Goal: Navigation & Orientation: Find specific page/section

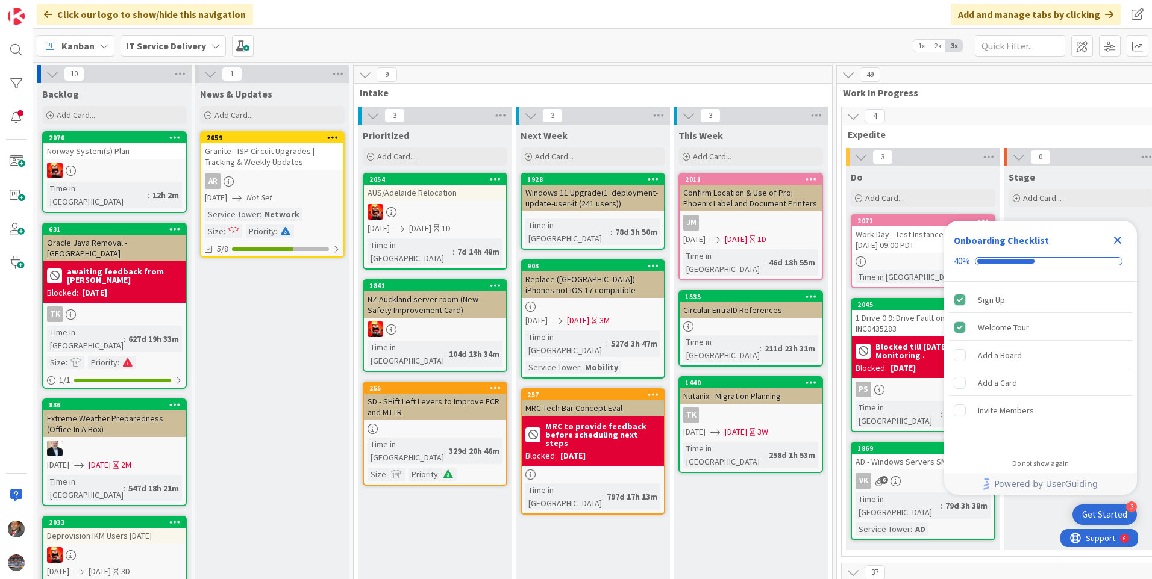
click at [211, 43] on icon at bounding box center [216, 46] width 10 height 10
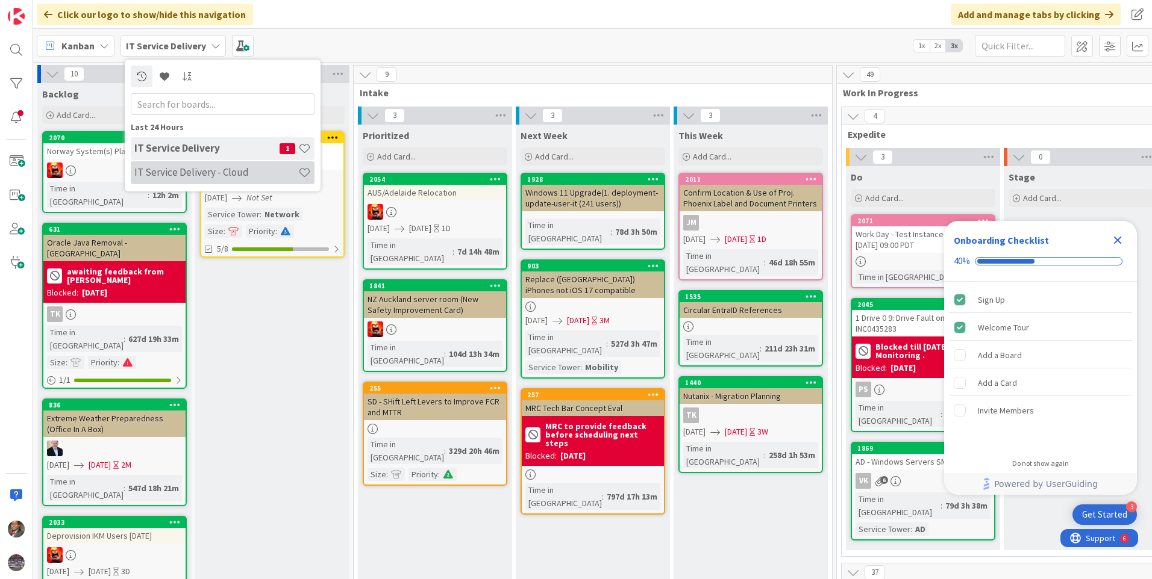
click at [209, 173] on h4 "IT Service Delivery - Cloud" at bounding box center [216, 172] width 164 height 12
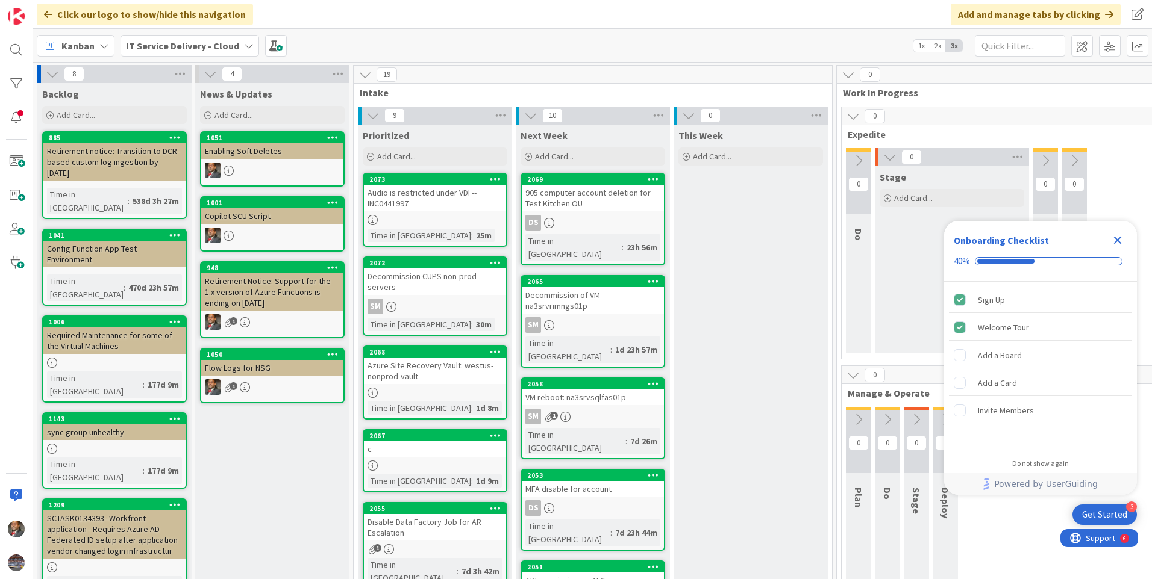
click at [1119, 240] on icon "Close Checklist" at bounding box center [1118, 241] width 8 height 8
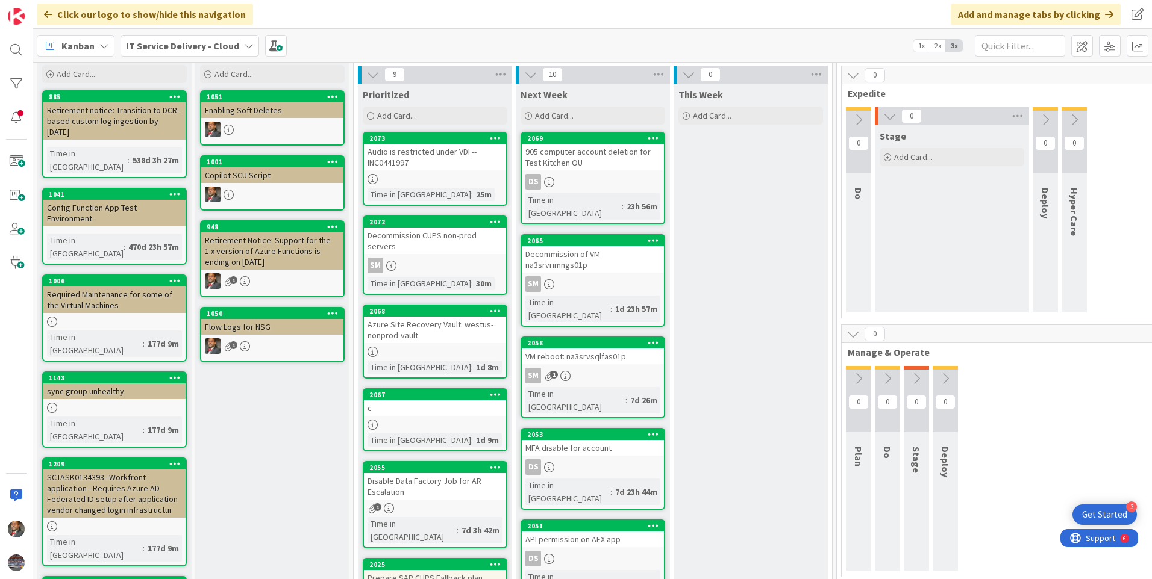
scroll to position [60, 0]
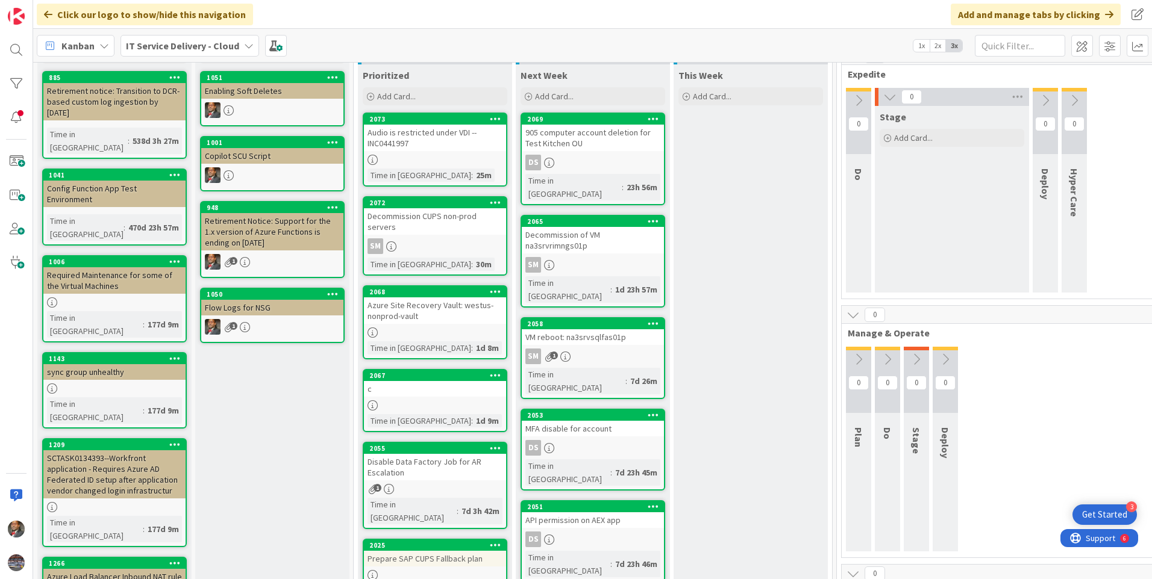
click at [411, 141] on div "Audio is restricted under VDI --INC0441997" at bounding box center [435, 138] width 142 height 27
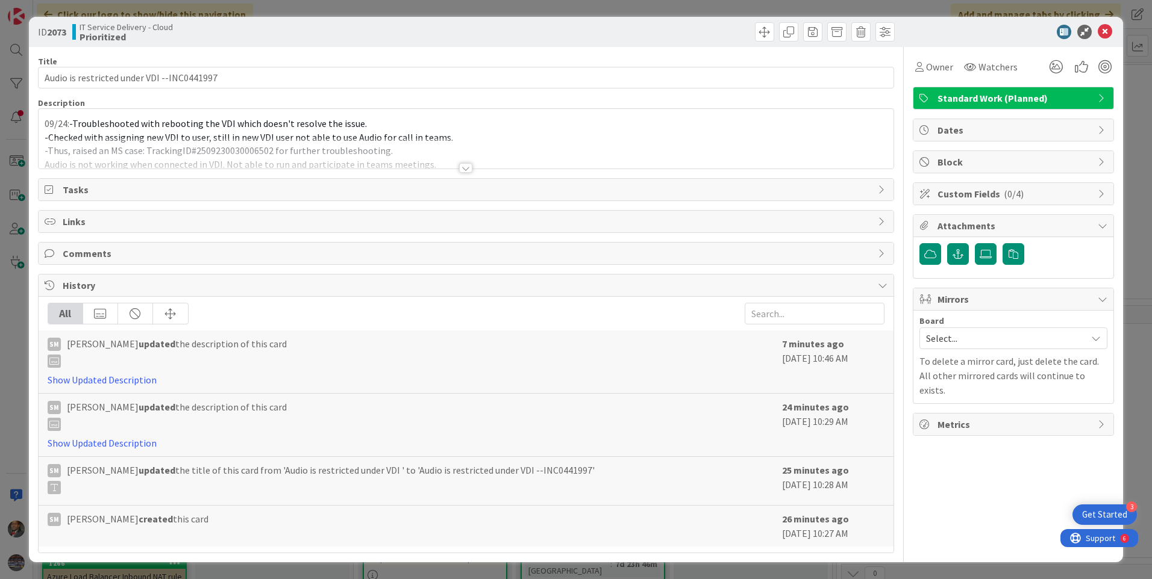
click at [465, 168] on div at bounding box center [465, 168] width 13 height 10
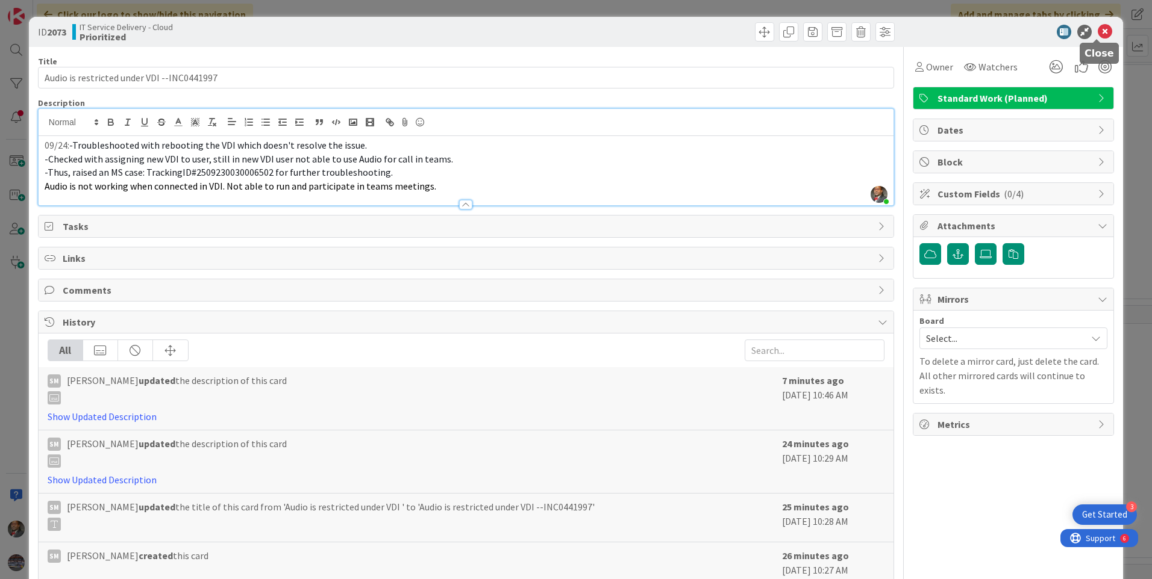
click at [1097, 31] on icon at bounding box center [1104, 32] width 14 height 14
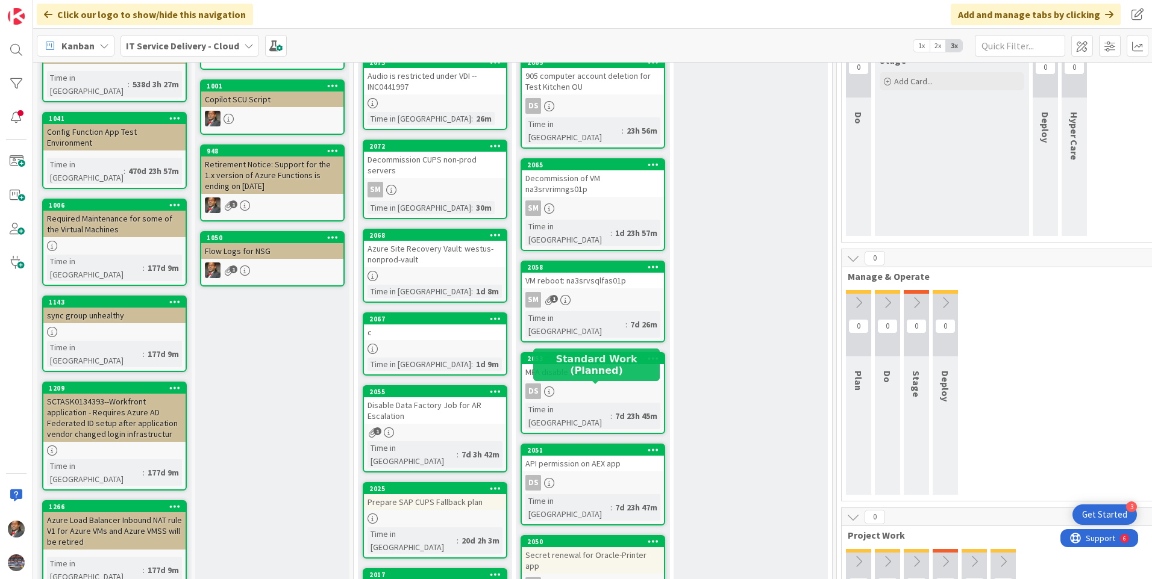
scroll to position [30, 0]
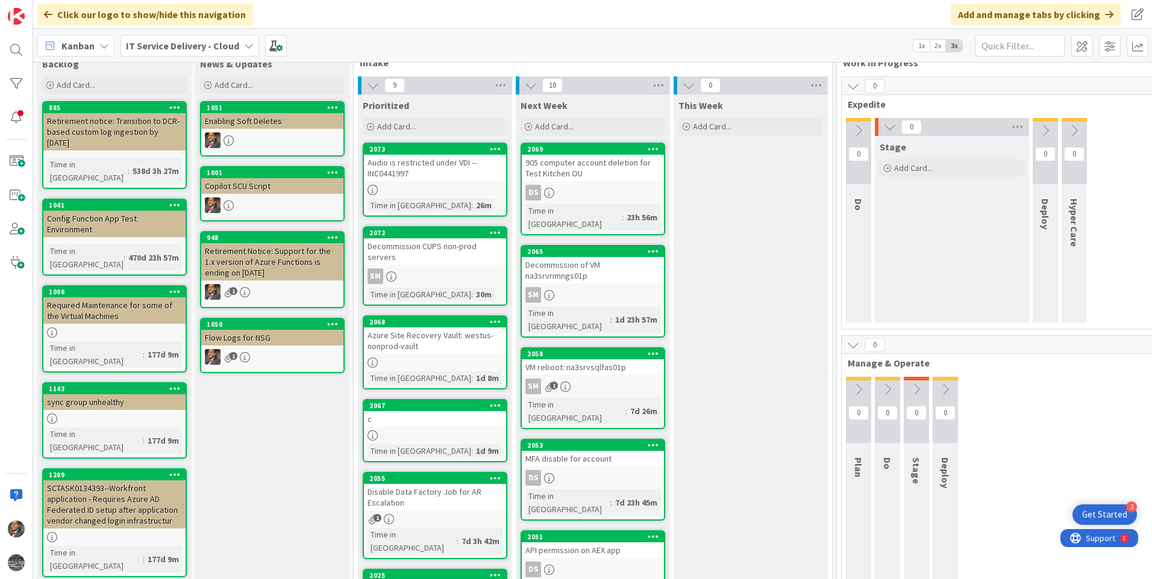
click at [423, 358] on div at bounding box center [435, 363] width 142 height 10
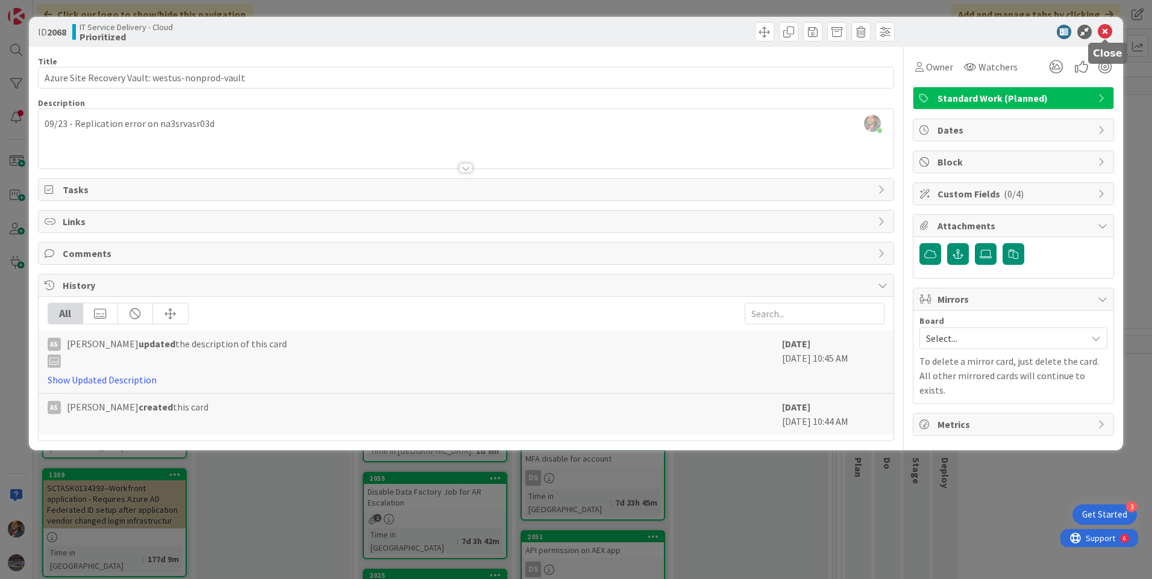
click at [1104, 33] on icon at bounding box center [1104, 32] width 14 height 14
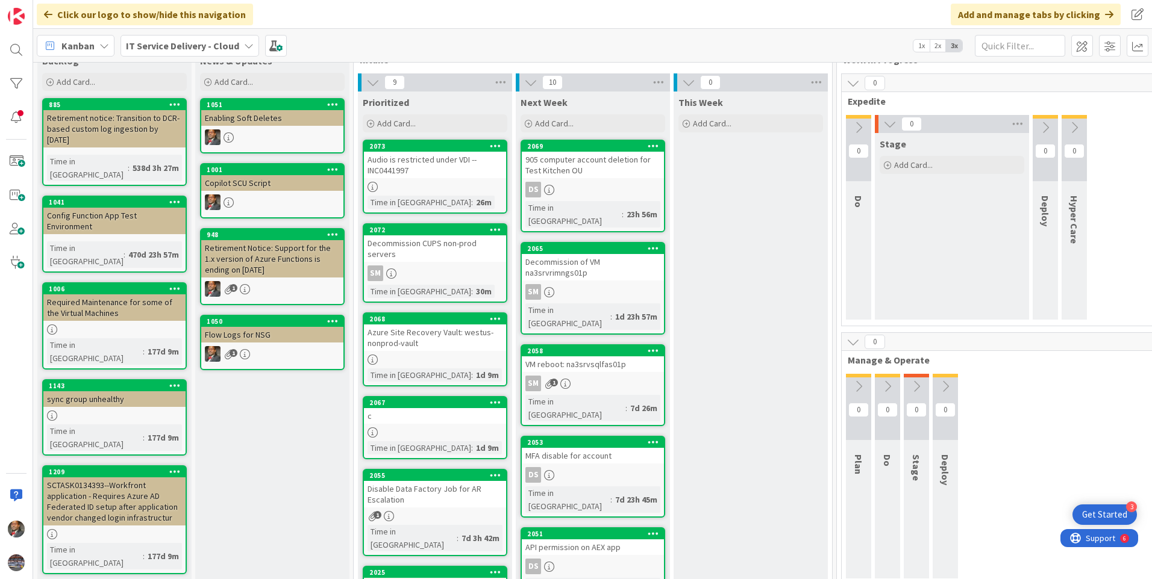
scroll to position [60, 0]
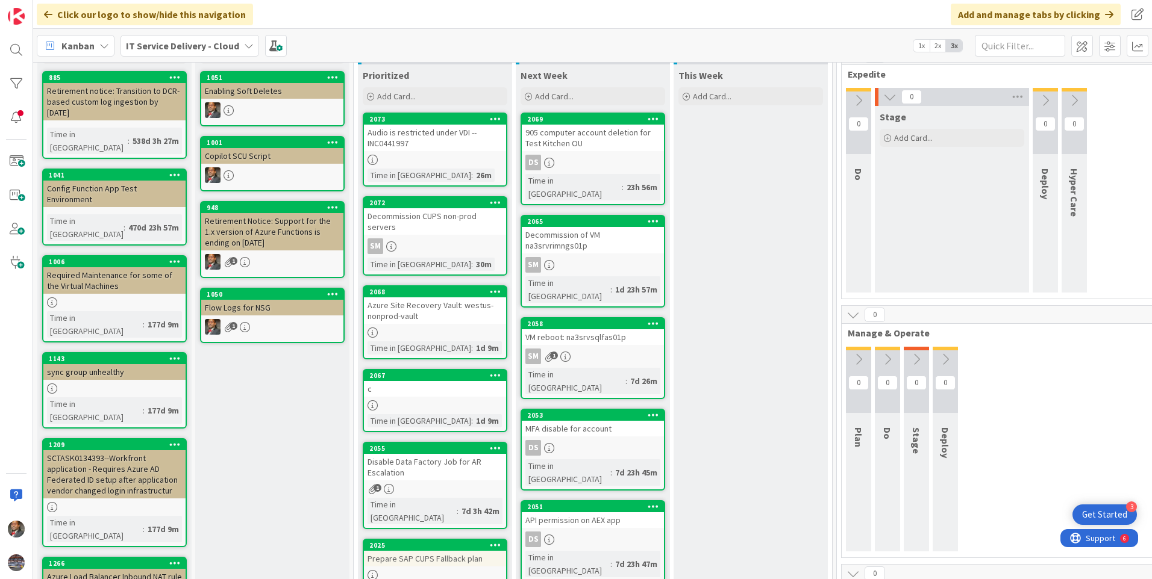
click at [423, 381] on div "c" at bounding box center [435, 389] width 142 height 16
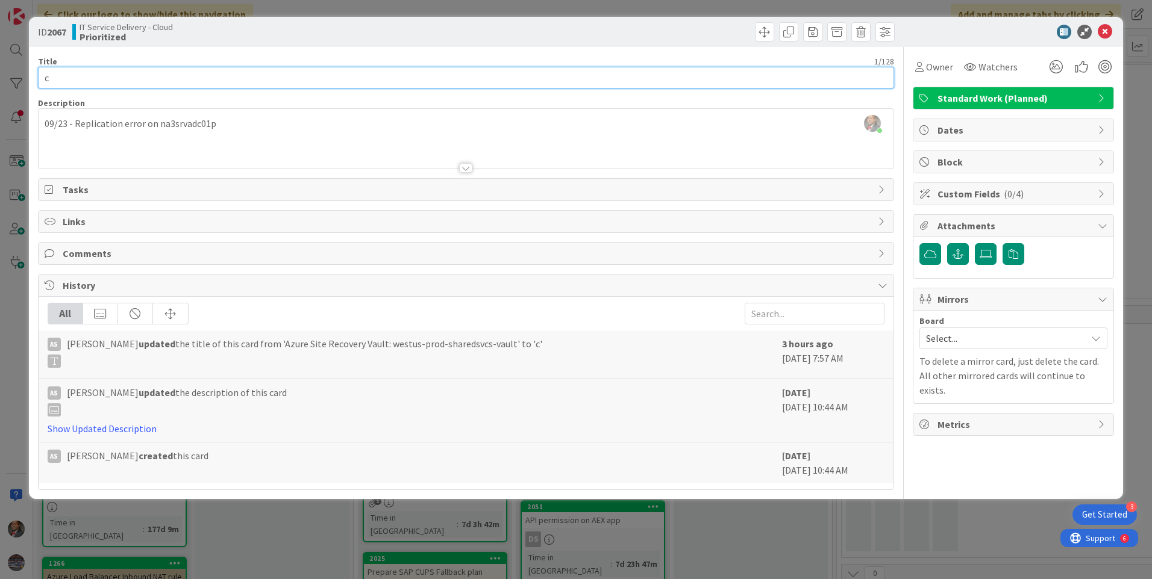
click at [55, 81] on input "c" at bounding box center [466, 78] width 856 height 22
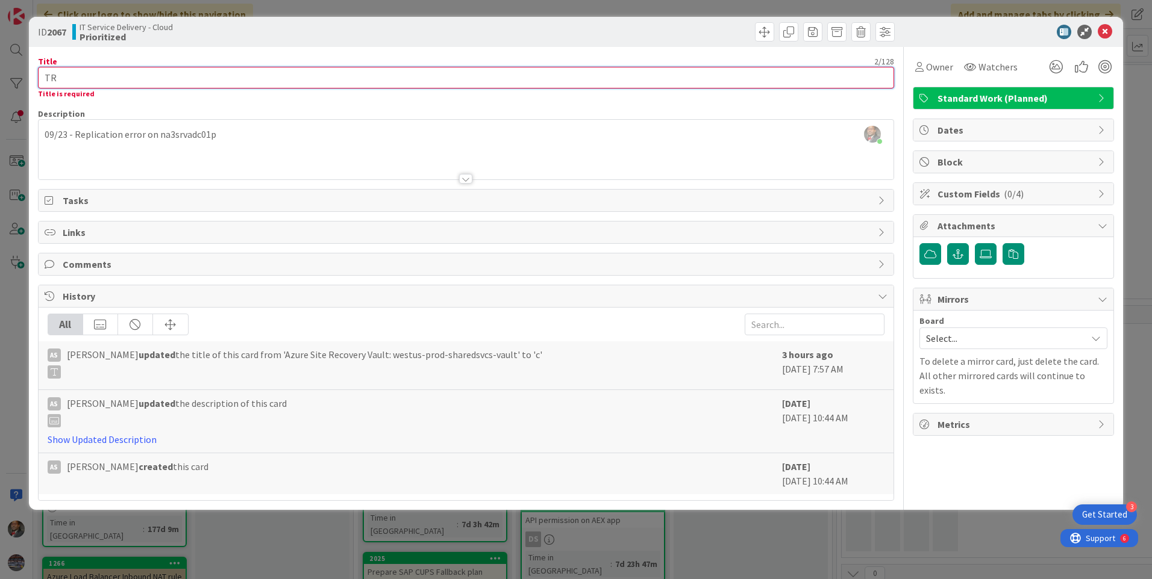
type input "T"
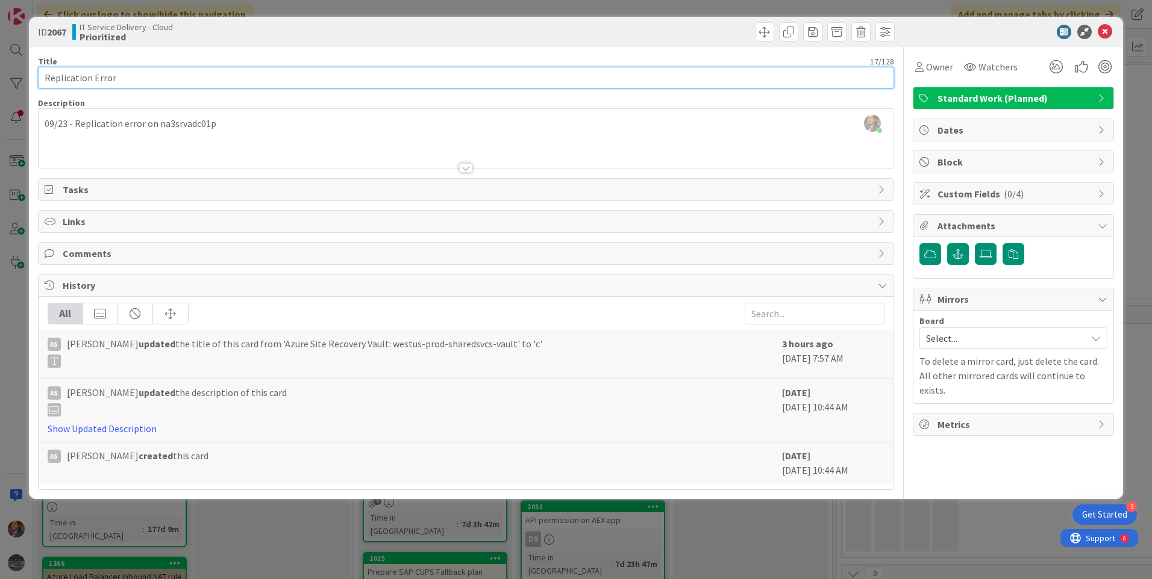
type input "Replication Error"
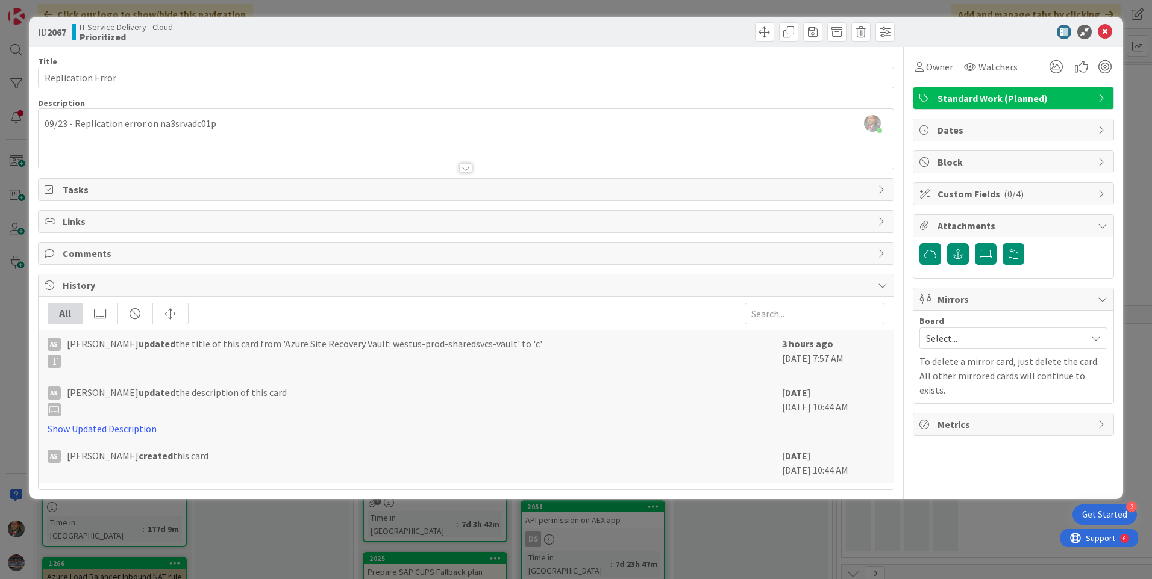
click at [142, 127] on div "[PERSON_NAME] just joined 09/23 - Replication error on na3srvadc01p" at bounding box center [466, 139] width 855 height 60
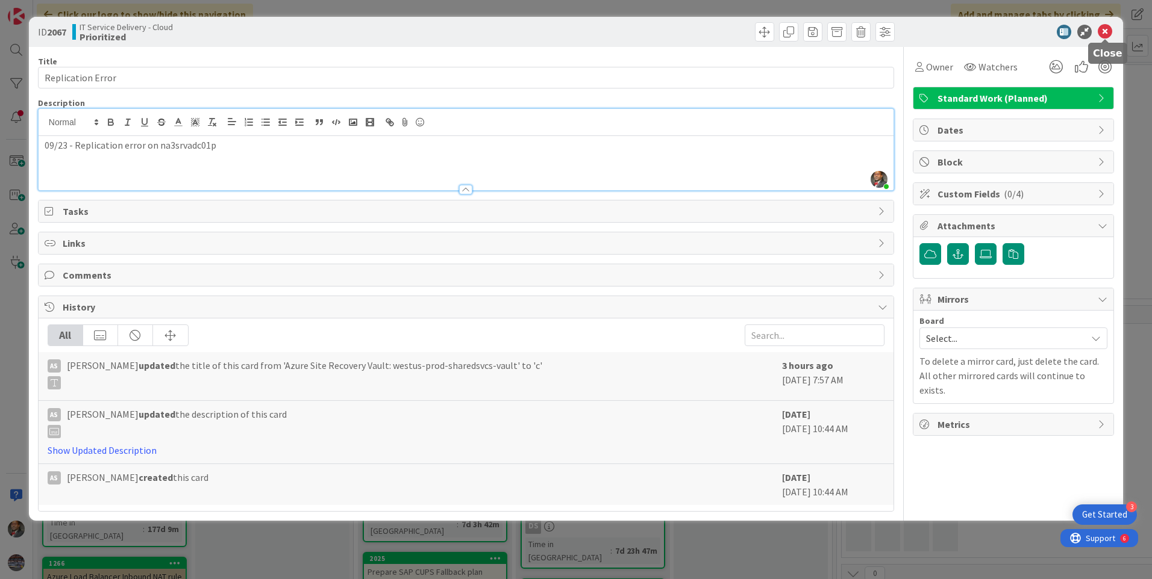
click at [1104, 34] on icon at bounding box center [1104, 32] width 14 height 14
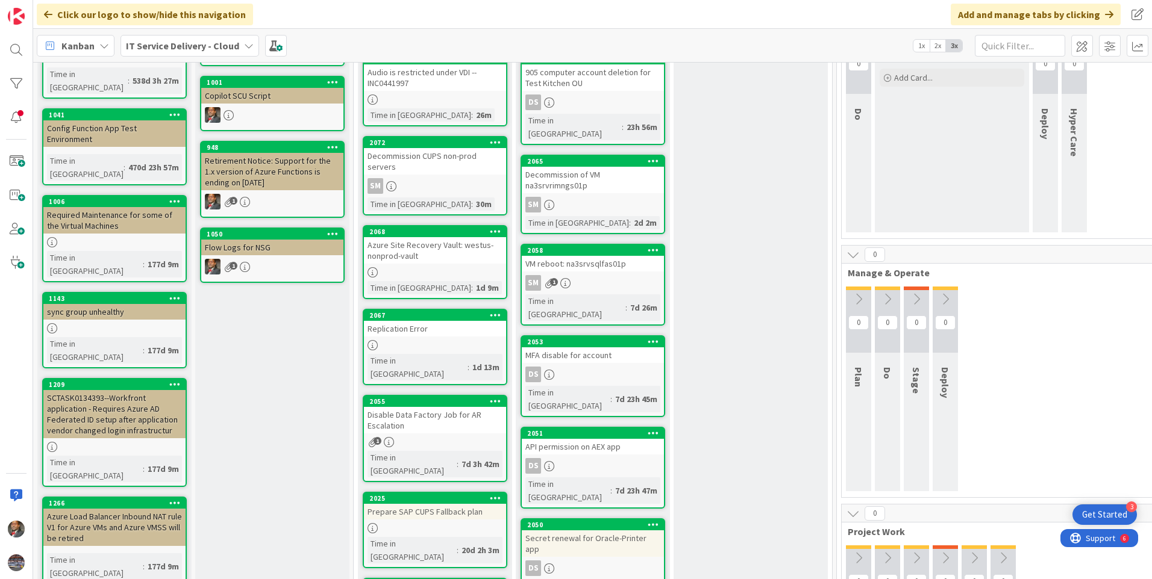
scroll to position [60, 0]
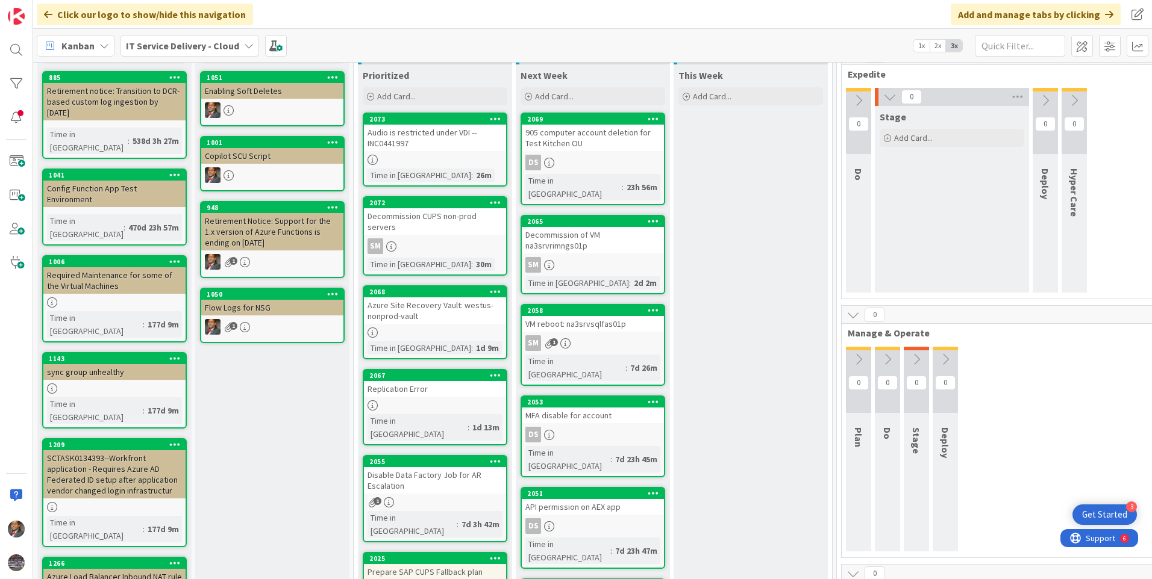
click at [587, 399] on link "2053 MFA disable for account DS Time in Column : 7d 23h 45m" at bounding box center [592, 437] width 145 height 82
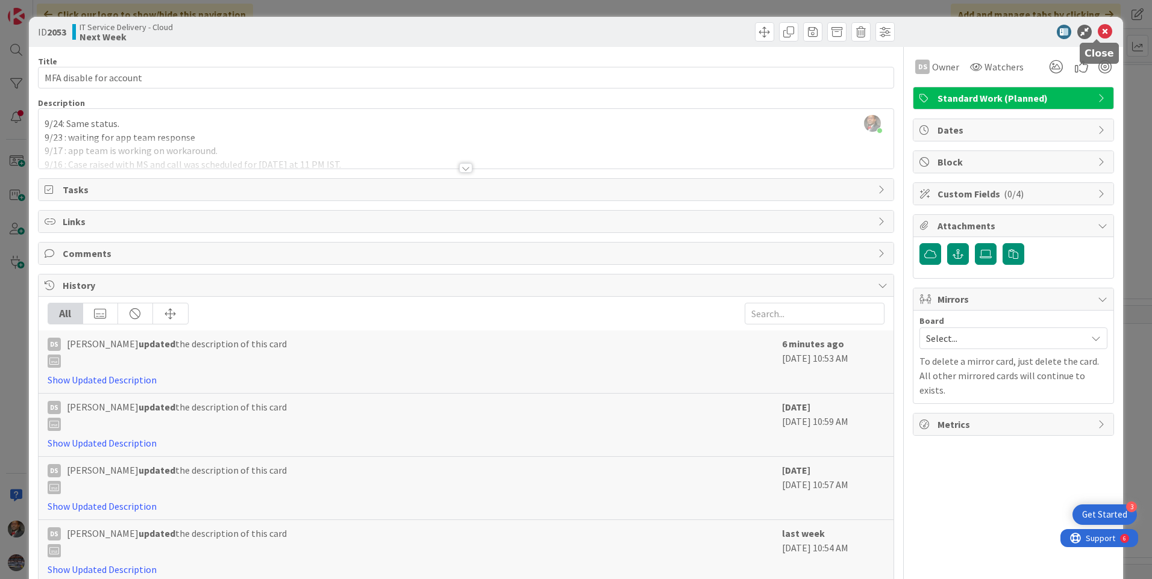
click at [1097, 28] on icon at bounding box center [1104, 32] width 14 height 14
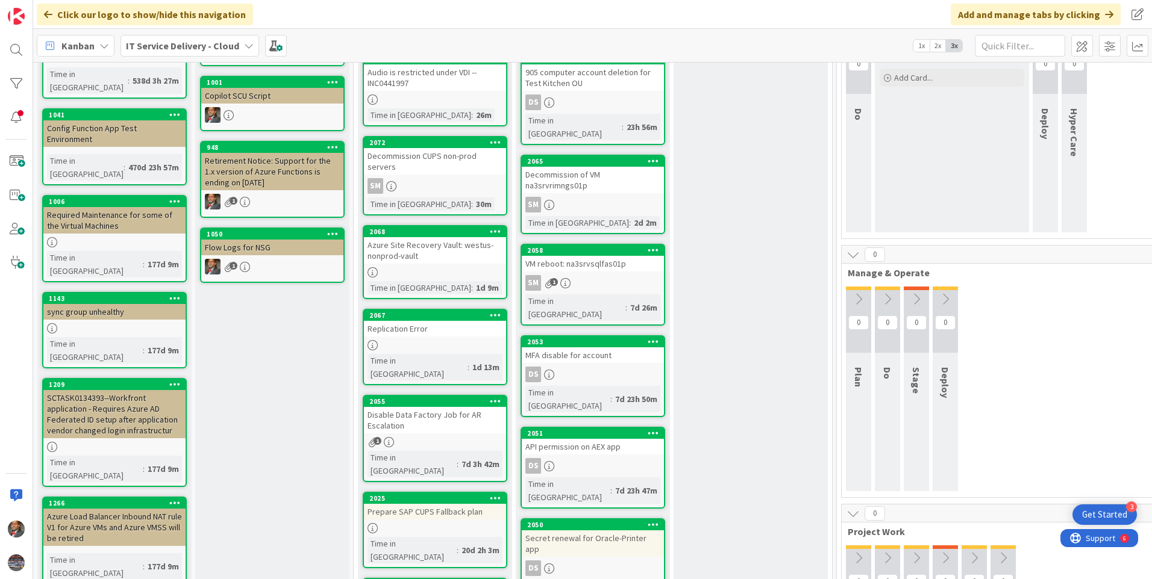
click at [591, 439] on div "API permission on AEX app" at bounding box center [593, 447] width 142 height 16
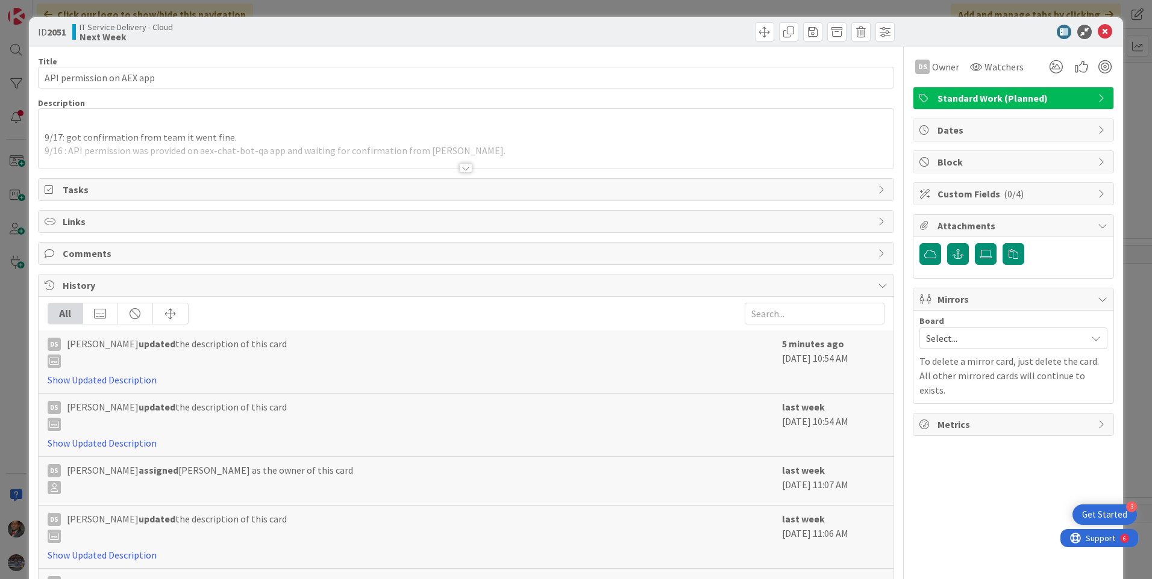
click at [462, 169] on div at bounding box center [465, 168] width 13 height 10
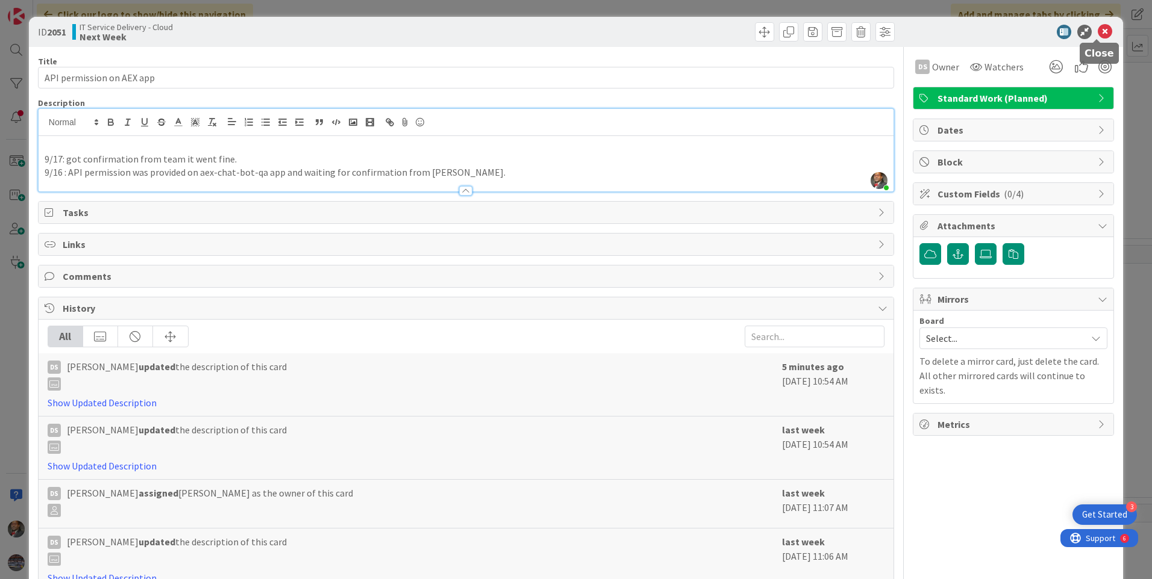
click at [1097, 32] on icon at bounding box center [1104, 32] width 14 height 14
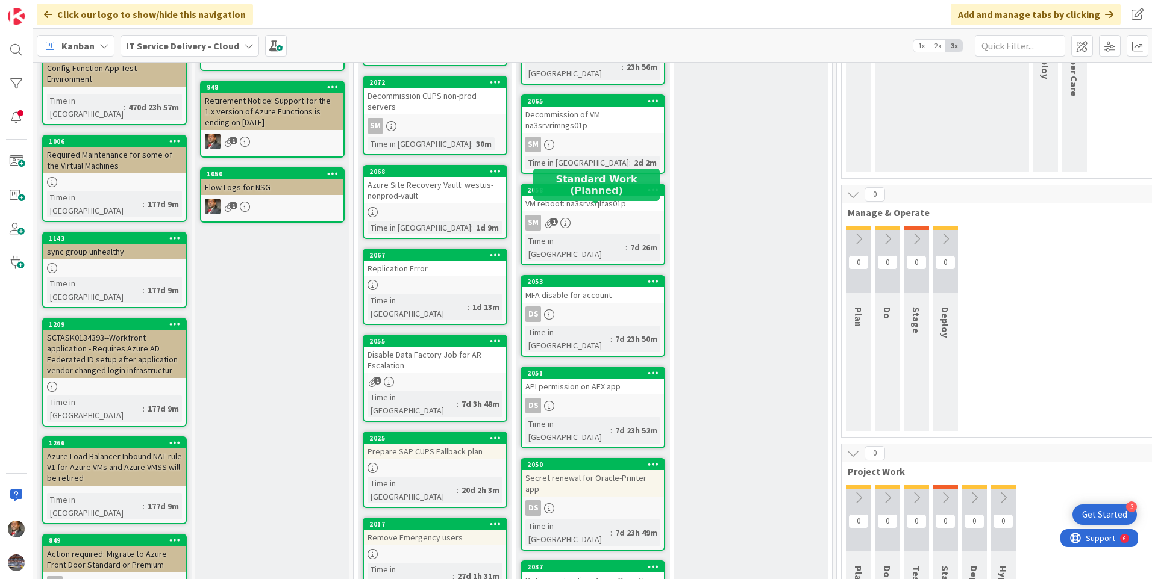
scroll to position [120, 0]
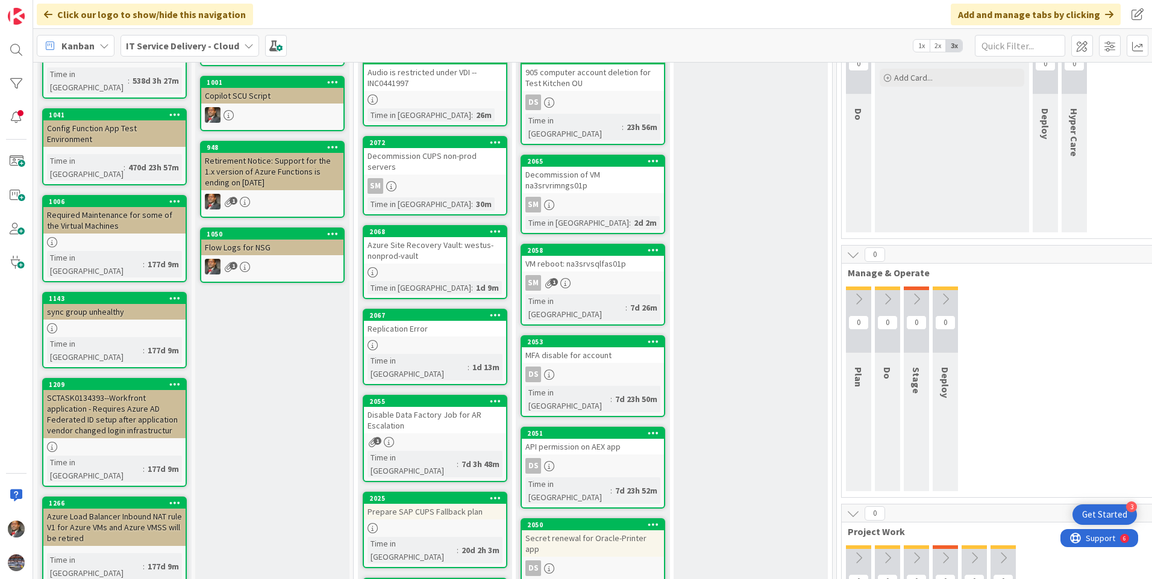
click at [584, 256] on div "VM reboot: na3srvsqlfas01p" at bounding box center [593, 264] width 142 height 16
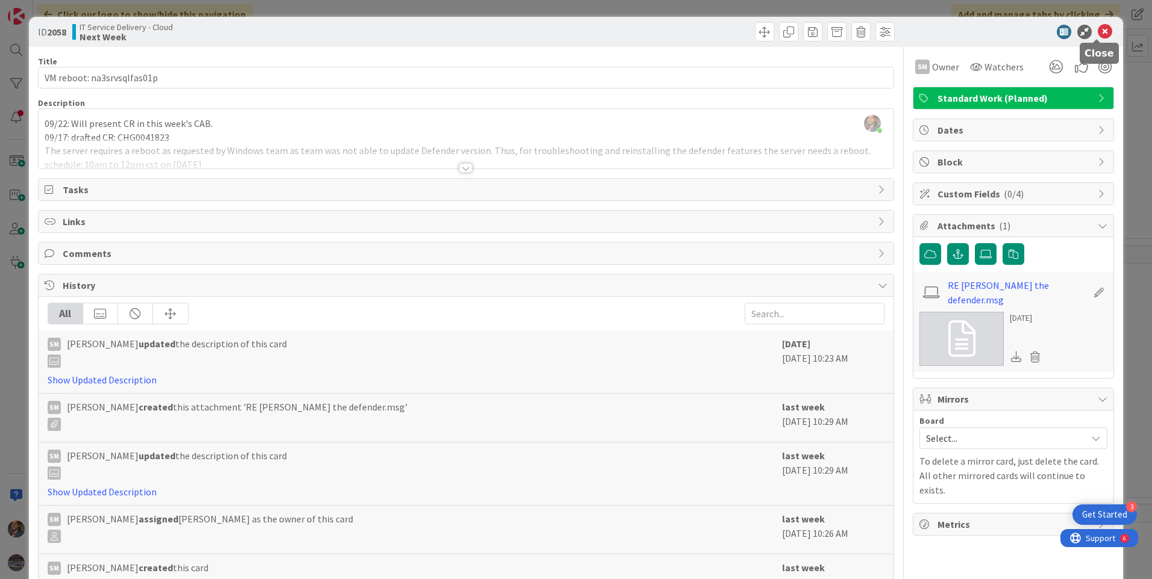
click at [1097, 31] on icon at bounding box center [1104, 32] width 14 height 14
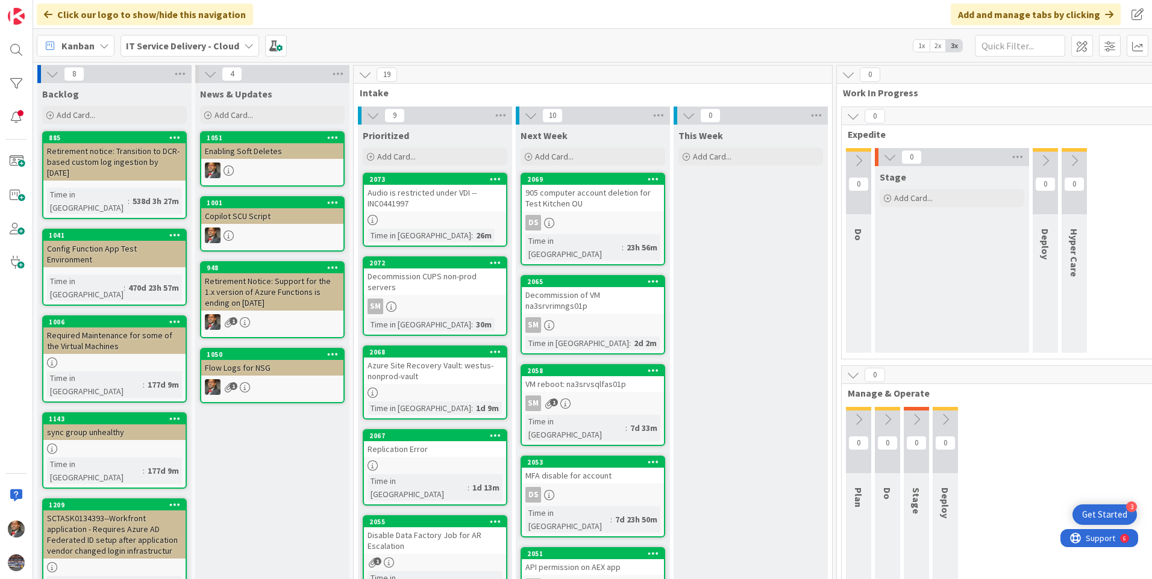
click at [429, 287] on link "2072 Decommission CUPS non-prod servers SM Time in [GEOGRAPHIC_DATA] : 30m" at bounding box center [435, 297] width 145 height 80
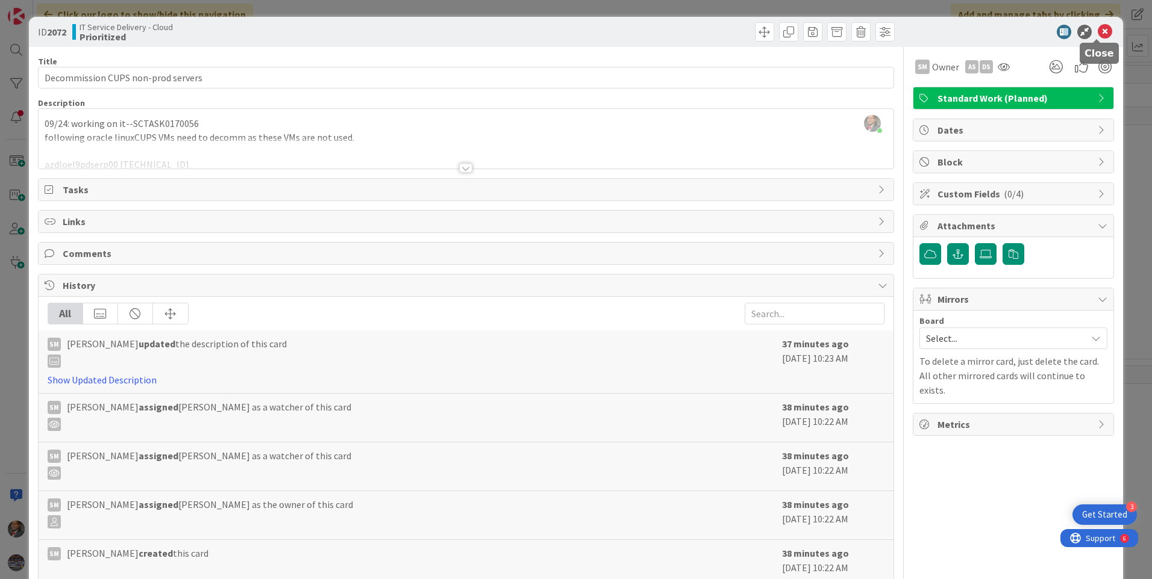
click at [1099, 31] on icon at bounding box center [1104, 32] width 14 height 14
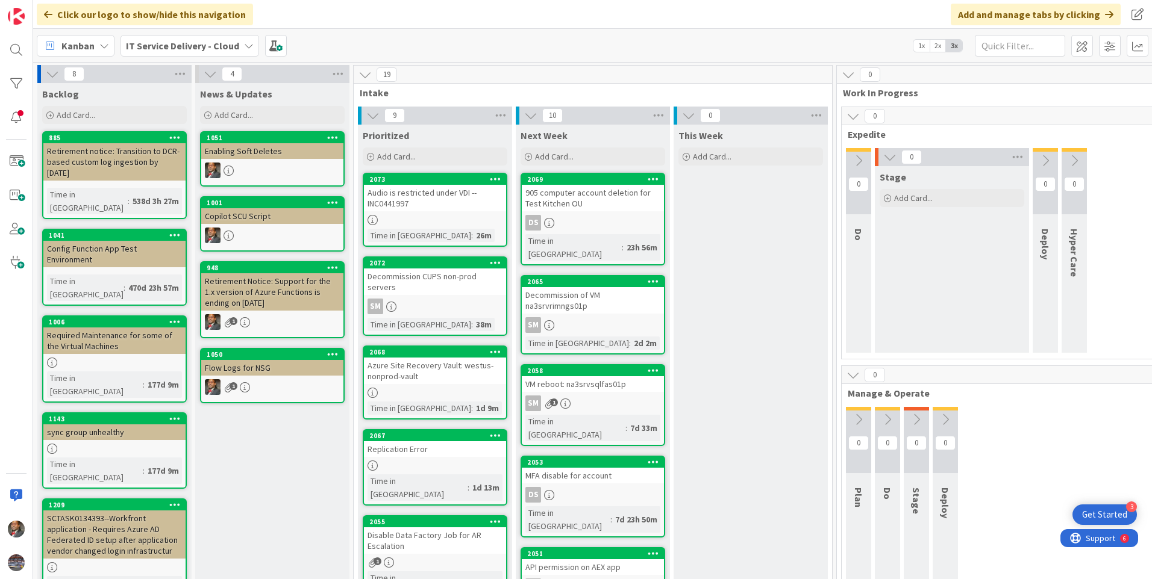
click at [622, 289] on div "Decommission of VM na3srvrimngs01p" at bounding box center [593, 300] width 142 height 27
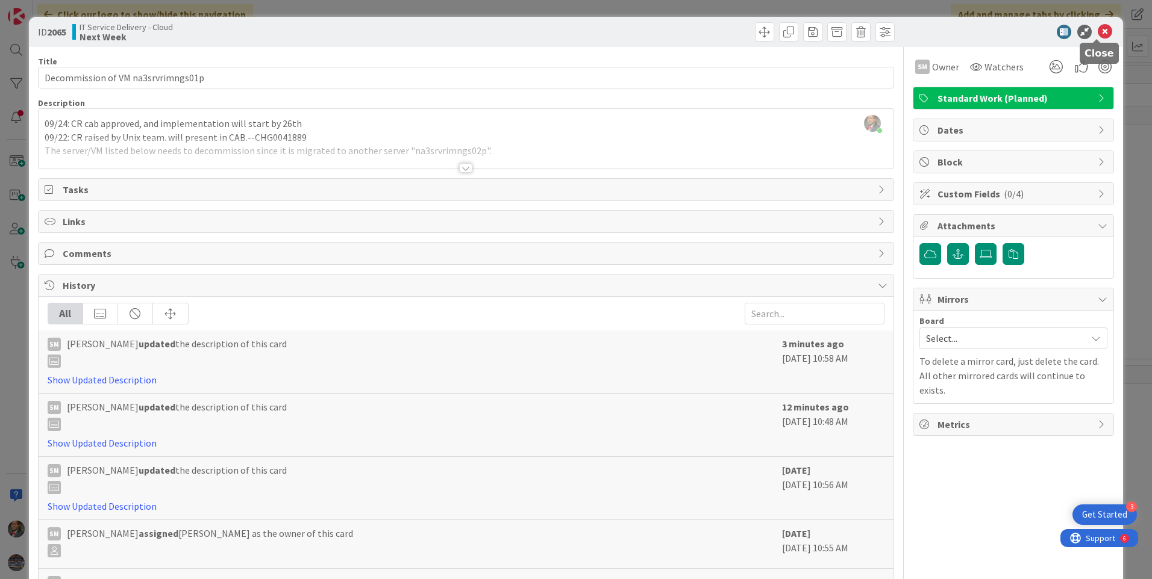
click at [1097, 33] on icon at bounding box center [1104, 32] width 14 height 14
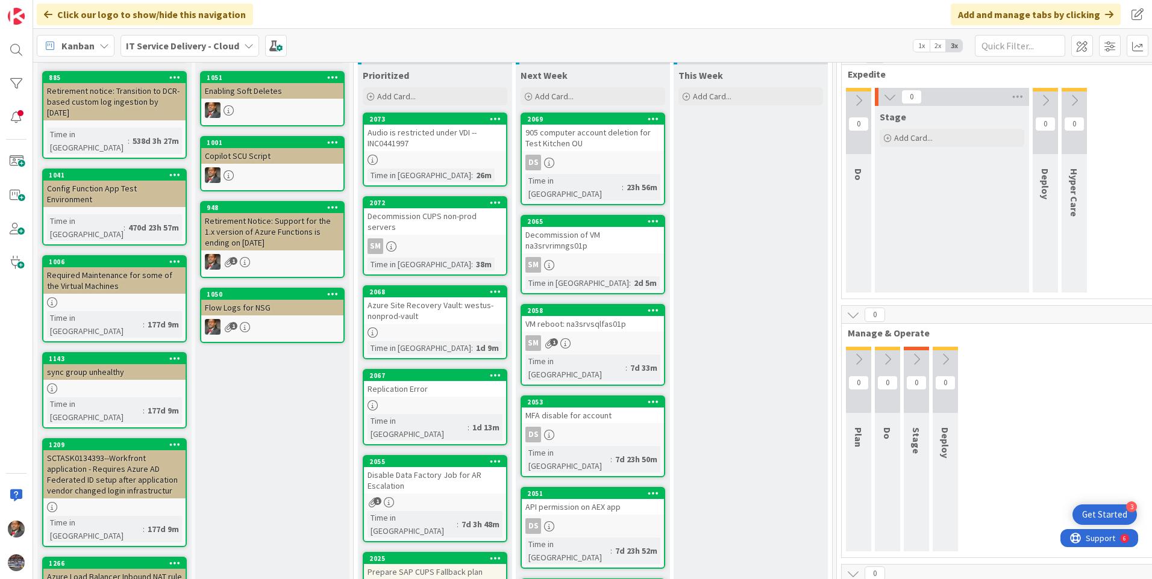
scroll to position [120, 0]
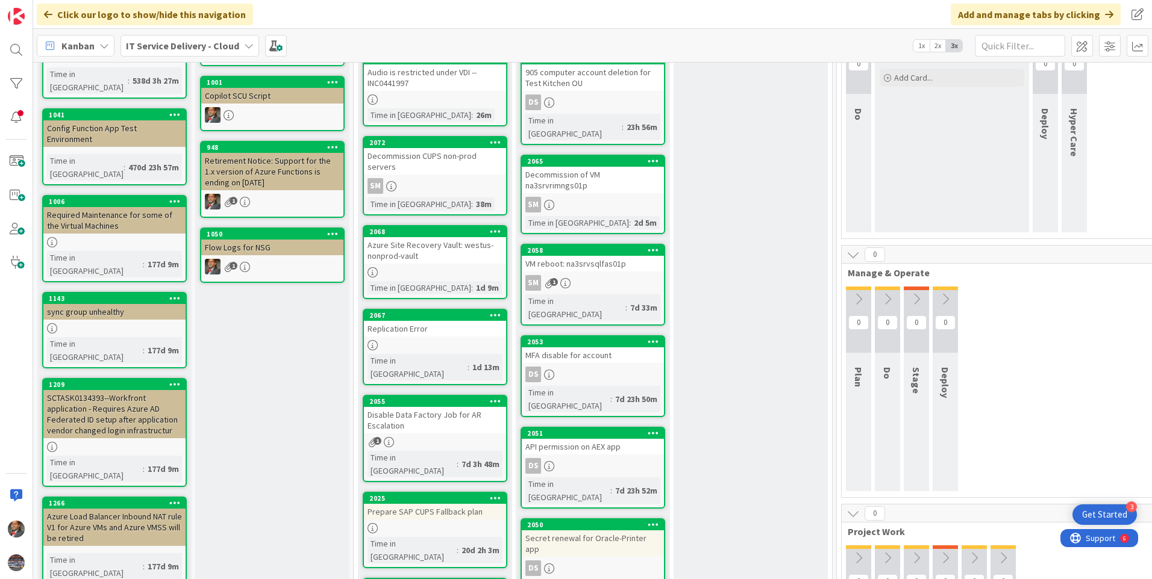
click at [404, 407] on div "Disable Data Factory Job for AR Escalation" at bounding box center [435, 420] width 142 height 27
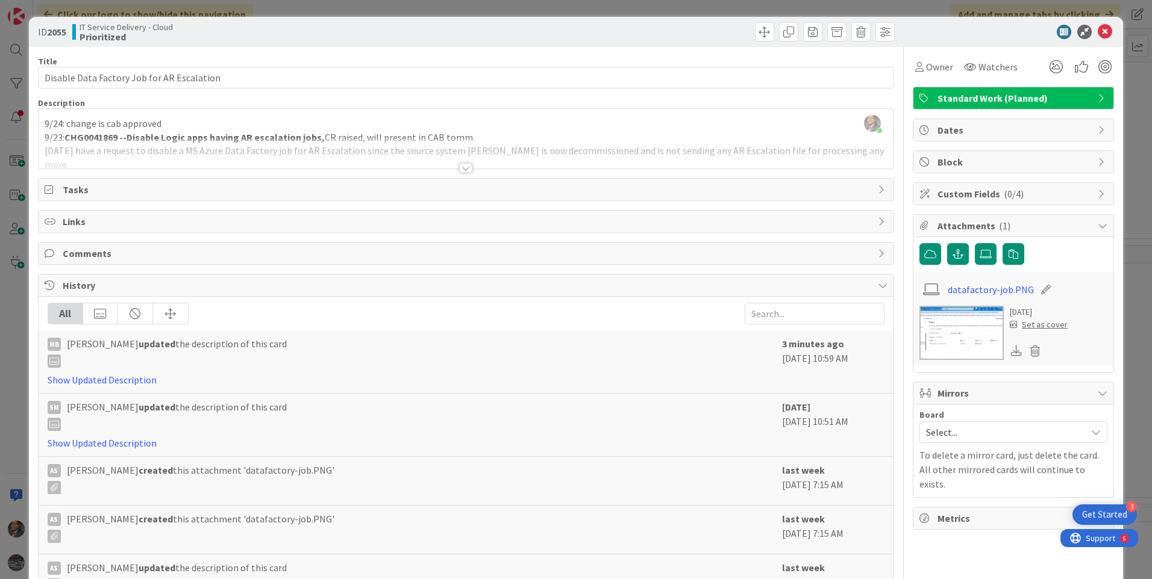
click at [459, 169] on div at bounding box center [465, 168] width 13 height 10
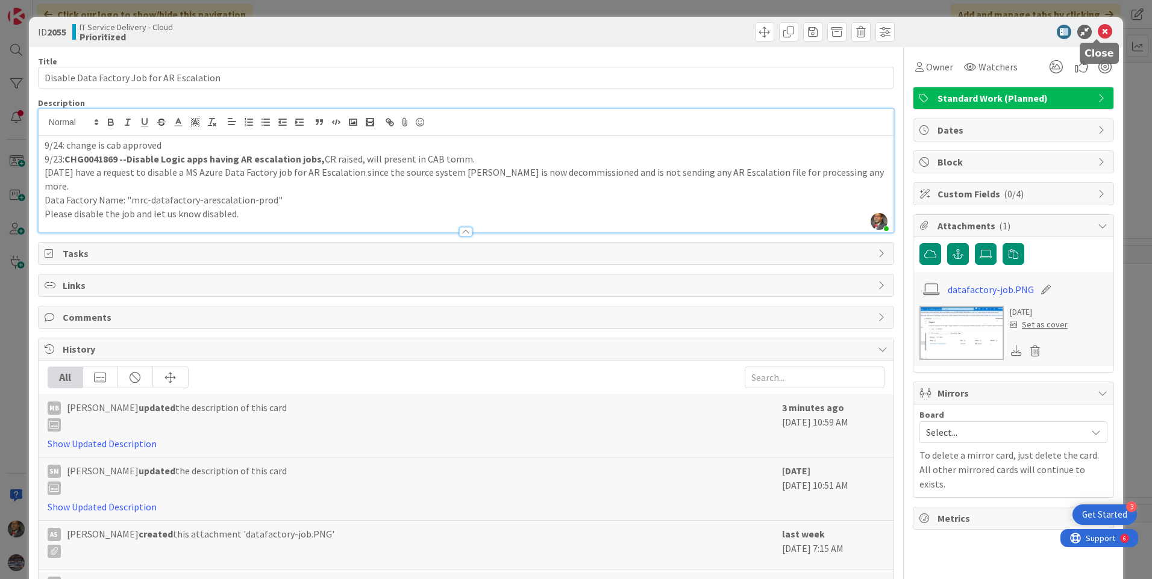
click at [1097, 32] on icon at bounding box center [1104, 32] width 14 height 14
